Goal: Task Accomplishment & Management: Complete application form

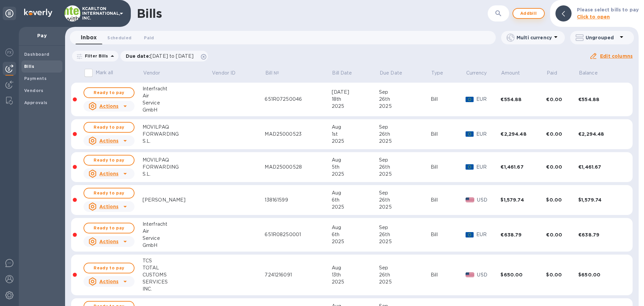
click at [529, 13] on span "Add bill" at bounding box center [529, 13] width 20 height 8
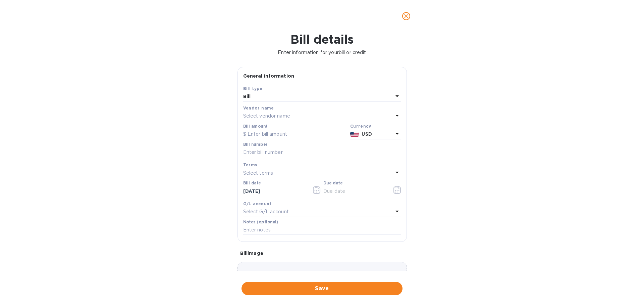
click at [280, 117] on p "Select vendor name" at bounding box center [266, 115] width 47 height 7
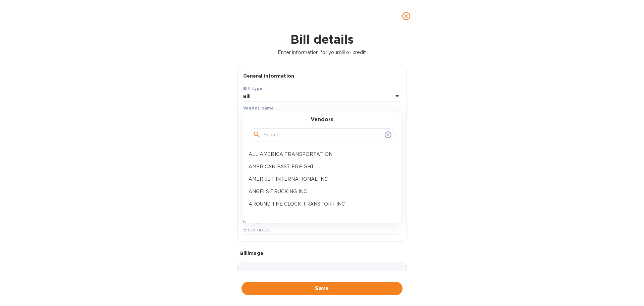
click at [279, 131] on input "text" at bounding box center [323, 135] width 118 height 10
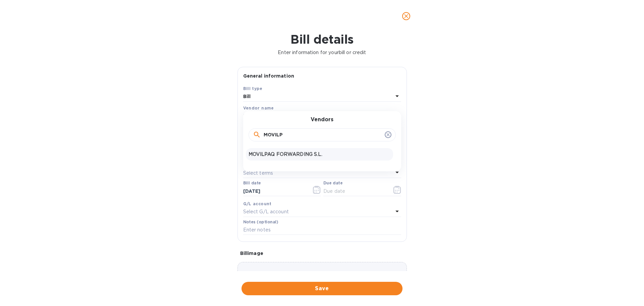
type input "MOVILP"
click at [295, 150] on div "MOVILPAQ FORWARDING S.L." at bounding box center [319, 154] width 147 height 12
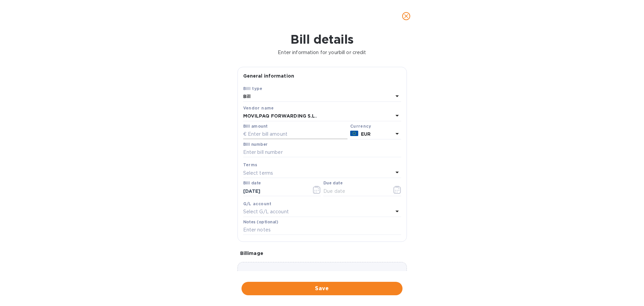
click at [276, 134] on input "text" at bounding box center [295, 134] width 104 height 10
type input "2,527.88"
click at [322, 138] on input "2,527.88" at bounding box center [298, 134] width 100 height 10
click at [306, 147] on input "text" at bounding box center [322, 152] width 158 height 10
type input "MAD25000675"
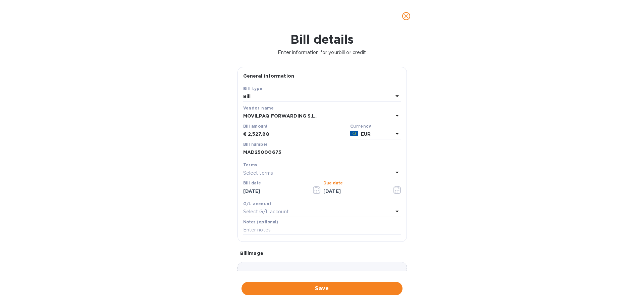
type input "[DATE]"
type input "72510087"
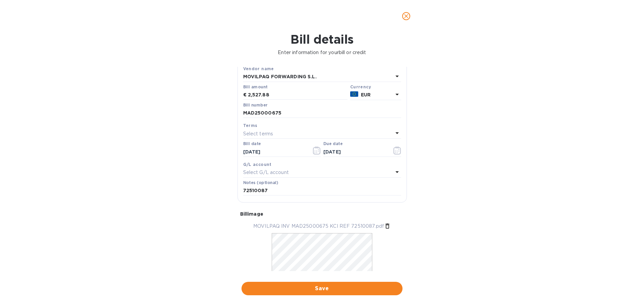
click at [323, 283] on button "Save" at bounding box center [321, 287] width 161 height 13
